Goal: Transaction & Acquisition: Purchase product/service

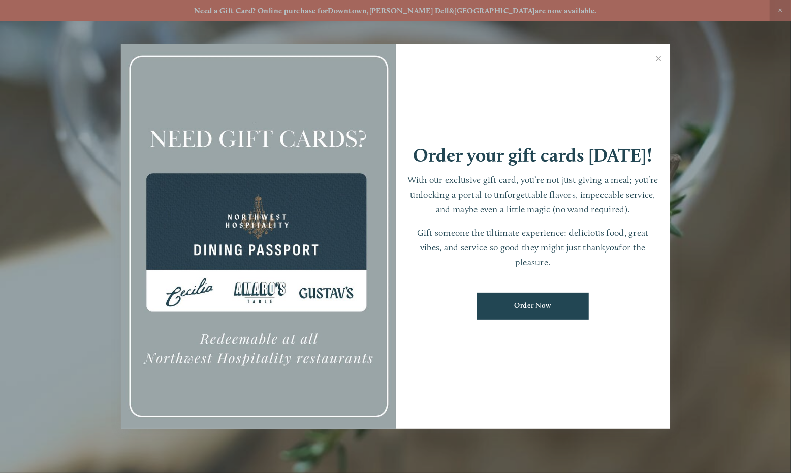
scroll to position [21, 0]
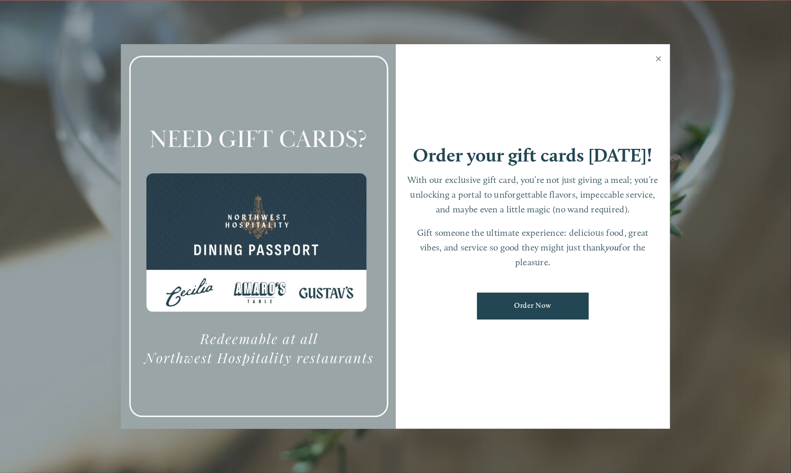
click at [658, 60] on link "Close" at bounding box center [659, 60] width 20 height 28
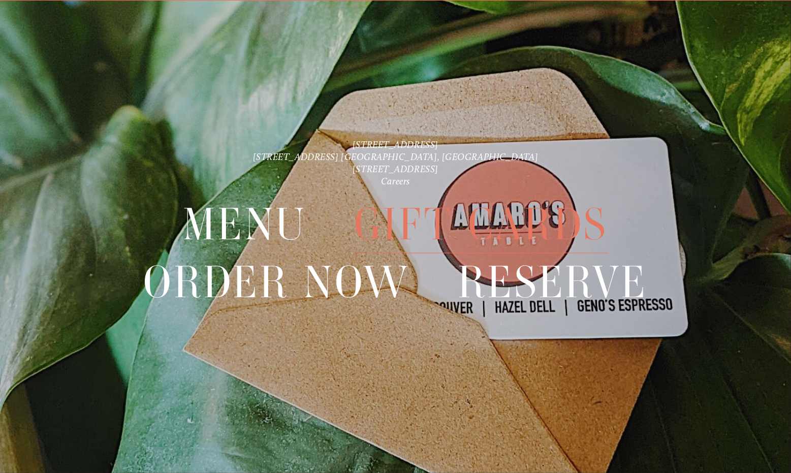
scroll to position [0, 0]
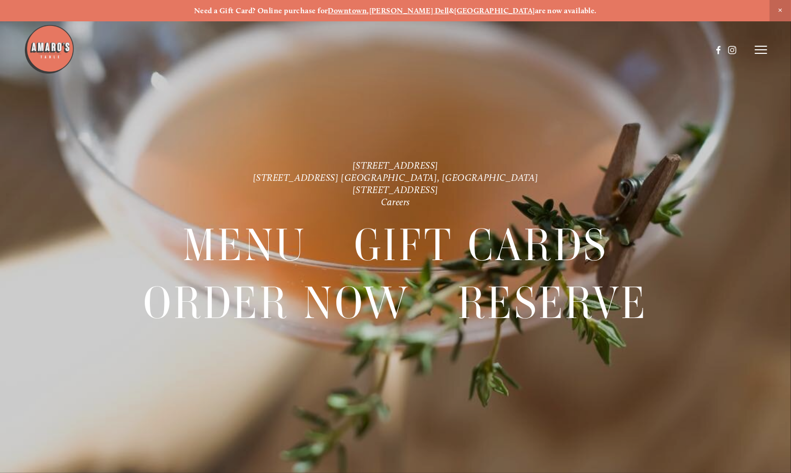
click at [763, 51] on icon at bounding box center [761, 49] width 12 height 9
click at [613, 51] on span "Order Now" at bounding box center [611, 49] width 36 height 9
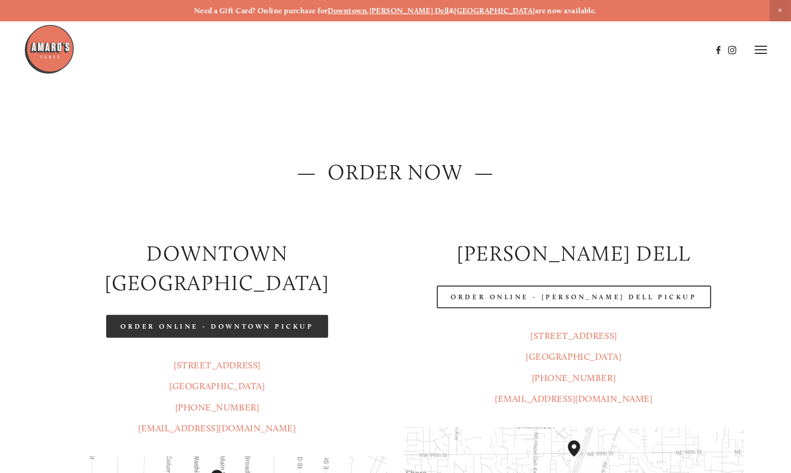
click at [246, 315] on link "Order Online - Downtown pickup" at bounding box center [217, 326] width 222 height 23
